Goal: Information Seeking & Learning: Learn about a topic

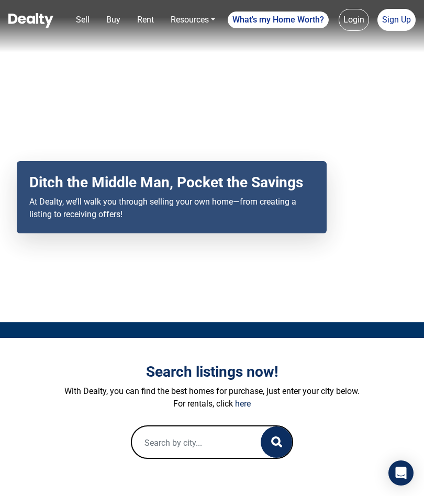
click at [401, 484] on div "Open Intercom Messenger" at bounding box center [400, 472] width 25 height 25
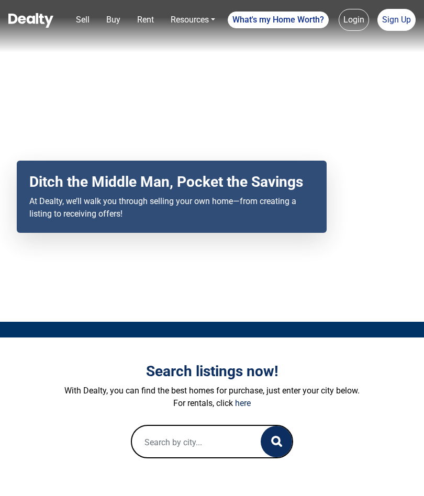
scroll to position [10, 0]
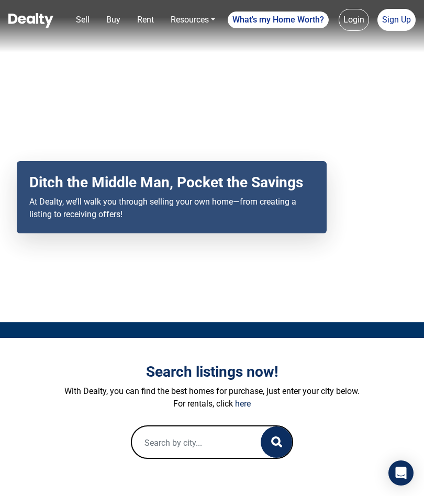
click at [182, 460] on input "text" at bounding box center [196, 442] width 128 height 33
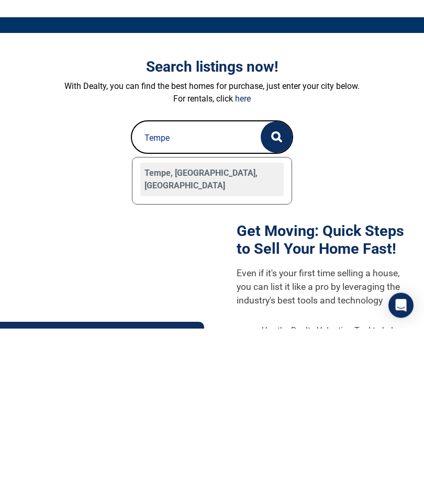
click at [241, 330] on div "Tempe, [GEOGRAPHIC_DATA], [GEOGRAPHIC_DATA]" at bounding box center [212, 346] width 144 height 33
type input "Tempe, [GEOGRAPHIC_DATA], [GEOGRAPHIC_DATA]"
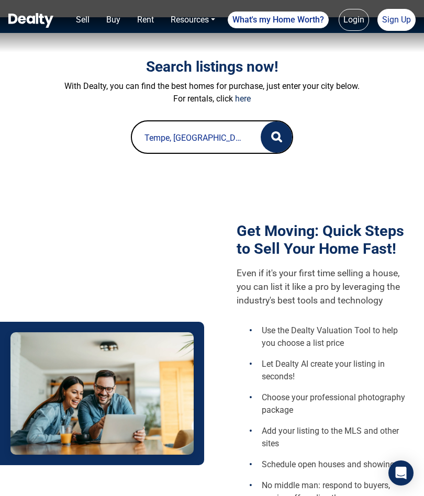
click at [285, 153] on button "button" at bounding box center [275, 136] width 31 height 31
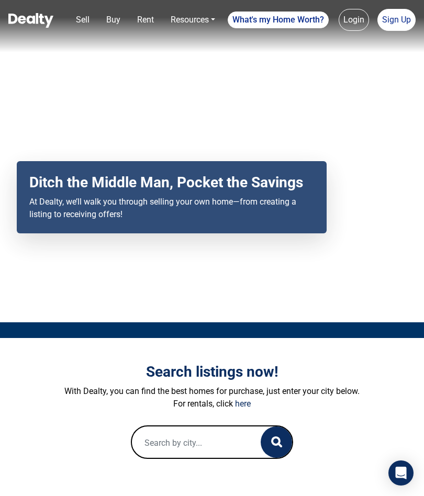
scroll to position [305, 0]
